Goal: Check status: Check status

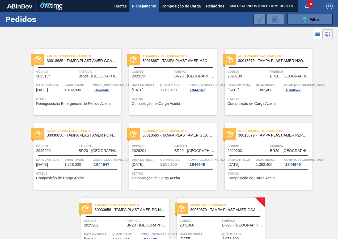
click at [310, 19] on span "Filtro" at bounding box center [314, 19] width 9 height 4
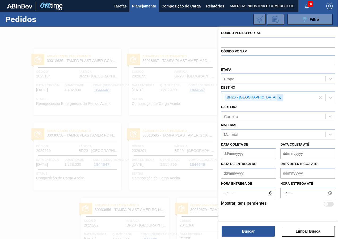
click at [278, 97] on icon at bounding box center [280, 98] width 4 height 4
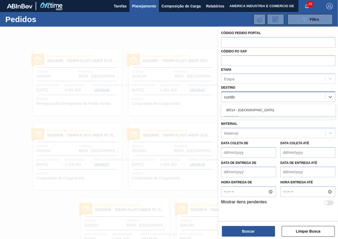
type input "[GEOGRAPHIC_DATA]"
click at [235, 108] on div "BR14 - [GEOGRAPHIC_DATA]" at bounding box center [278, 110] width 114 height 10
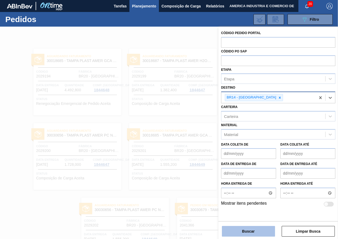
click at [258, 229] on button "Buscar" at bounding box center [248, 231] width 53 height 11
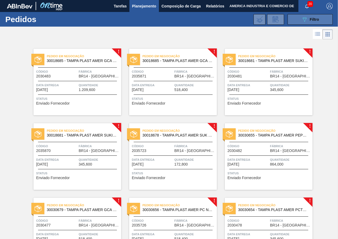
click at [307, 19] on icon "089F7B8B-B2A5-4AFE-B5C0-19BA573D28AC" at bounding box center [304, 19] width 6 height 6
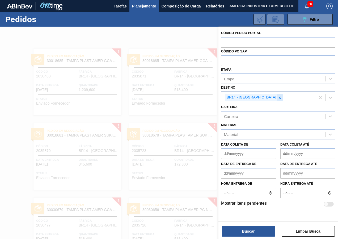
click at [278, 96] on icon at bounding box center [280, 98] width 4 height 4
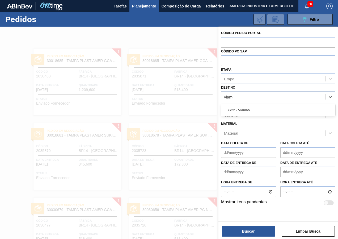
type input "viamão"
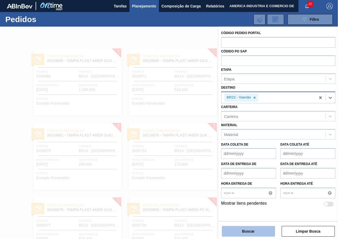
click at [256, 230] on button "Buscar" at bounding box center [248, 231] width 53 height 11
